Goal: Information Seeking & Learning: Learn about a topic

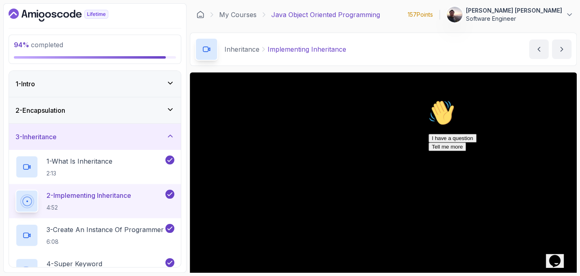
click at [556, 256] on icon "$i18n('chat', 'chat_widget')" at bounding box center [554, 261] width 11 height 12
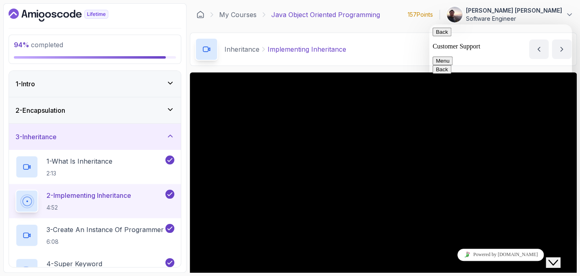
click at [449, 58] on span "Menu" at bounding box center [449, 61] width 0 height 6
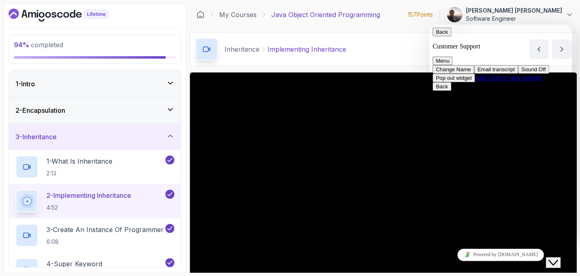
click at [475, 82] on button "Pop out widget" at bounding box center [453, 78] width 42 height 9
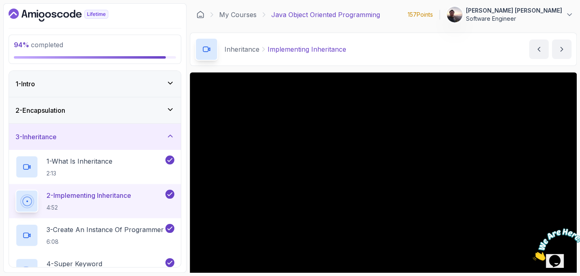
click at [495, 16] on p "Software Engineer" at bounding box center [514, 19] width 96 height 8
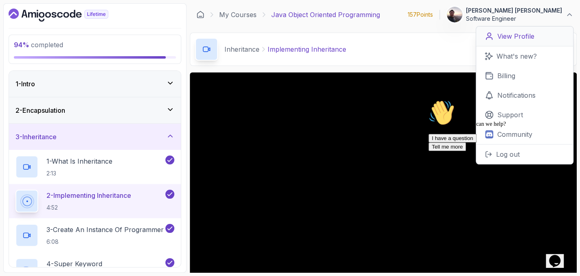
click at [499, 38] on p "View Profile" at bounding box center [515, 36] width 37 height 10
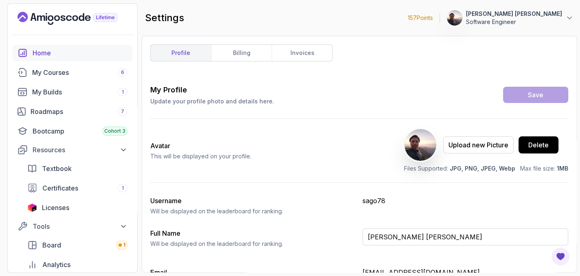
click at [44, 55] on div "Home" at bounding box center [80, 53] width 95 height 10
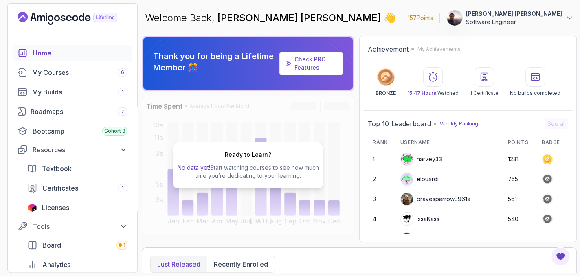
click at [241, 217] on div "Ready to Learn? No data yet! Start watching courses to see how much time you’re…" at bounding box center [248, 165] width 213 height 138
click at [314, 66] on link "Check PRO Features" at bounding box center [309, 63] width 31 height 15
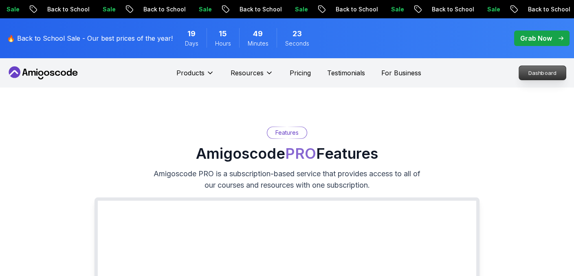
click at [538, 74] on p "Dashboard" at bounding box center [542, 73] width 47 height 14
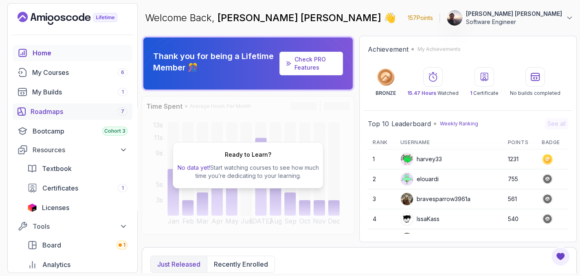
click at [56, 110] on div "Roadmaps 7" at bounding box center [79, 112] width 97 height 10
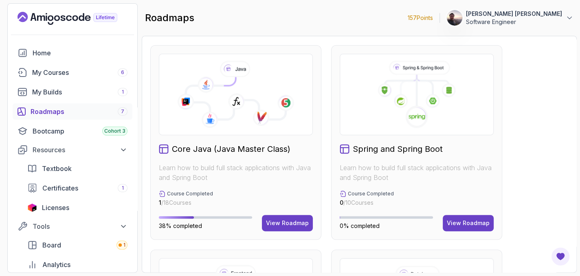
scroll to position [220, 0]
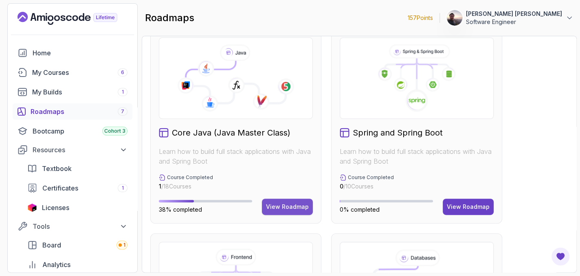
click at [284, 210] on button "View Roadmap" at bounding box center [287, 207] width 51 height 16
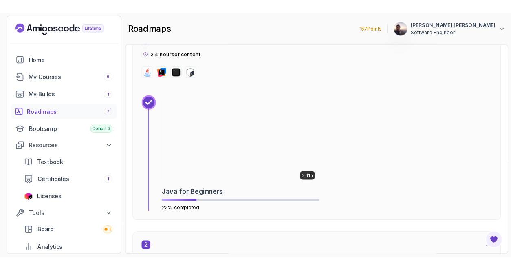
scroll to position [334, 0]
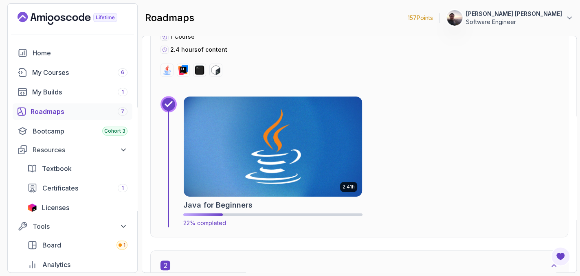
click at [219, 174] on img at bounding box center [272, 146] width 187 height 105
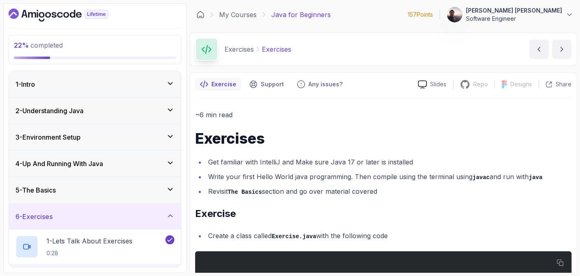
click at [500, 218] on h2 "Exercise" at bounding box center [383, 213] width 376 height 13
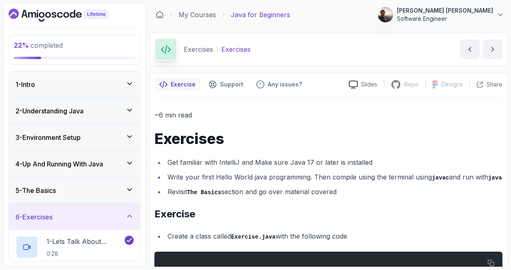
click at [128, 84] on icon at bounding box center [129, 83] width 8 height 8
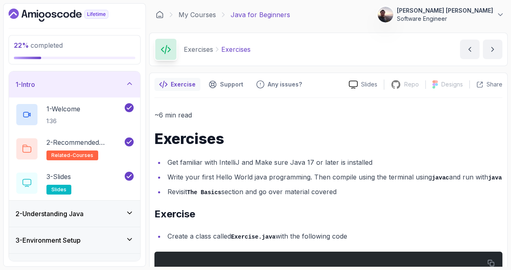
click at [128, 84] on icon at bounding box center [129, 83] width 8 height 8
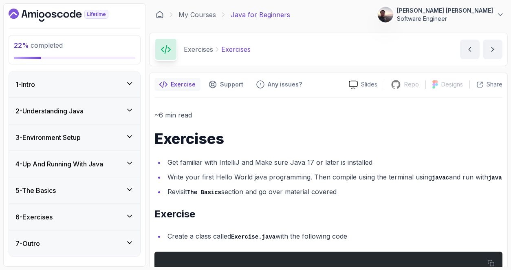
click at [128, 106] on icon at bounding box center [129, 110] width 8 height 8
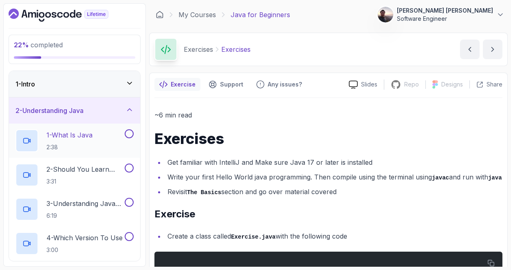
click at [80, 134] on p "1 - What Is Java" at bounding box center [69, 135] width 46 height 10
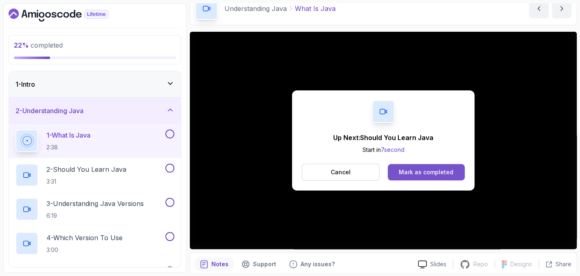
click at [408, 169] on div "Mark as completed" at bounding box center [426, 172] width 55 height 8
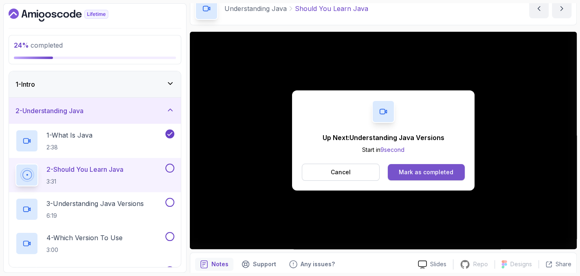
click at [414, 171] on div "Mark as completed" at bounding box center [426, 172] width 55 height 8
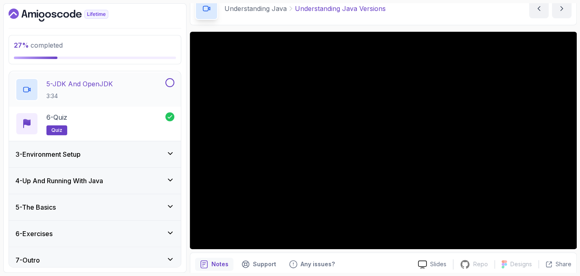
scroll to position [192, 0]
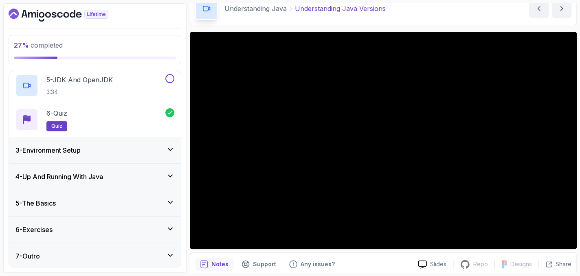
click at [167, 151] on icon at bounding box center [170, 149] width 8 height 8
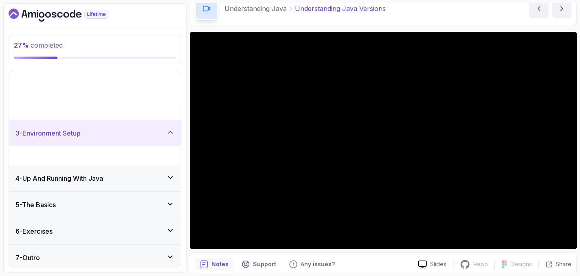
scroll to position [0, 0]
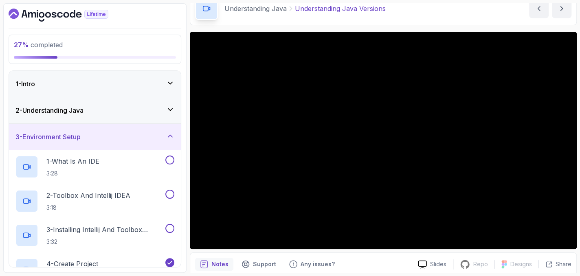
click at [170, 140] on div "3 - Environment Setup" at bounding box center [94, 137] width 159 height 10
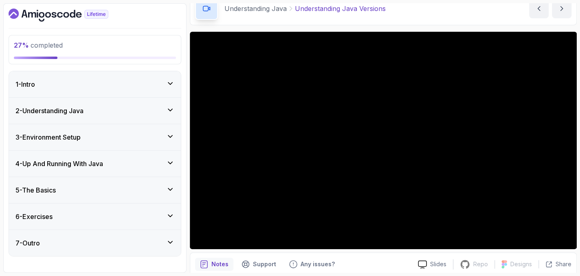
click at [158, 112] on div "2 - Understanding Java" at bounding box center [94, 111] width 159 height 10
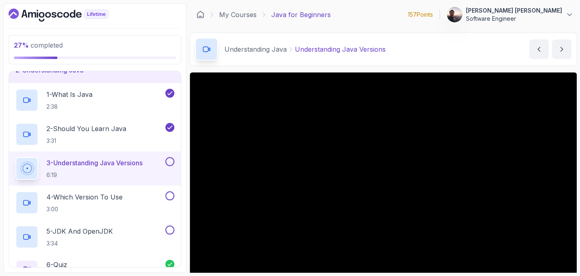
scroll to position [41, 0]
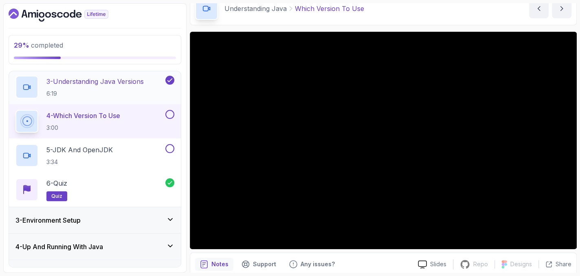
scroll to position [81, 0]
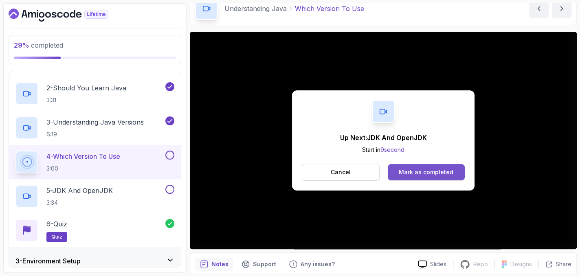
click at [411, 172] on div "Mark as completed" at bounding box center [426, 172] width 55 height 8
